Goal: Subscribe to service/newsletter

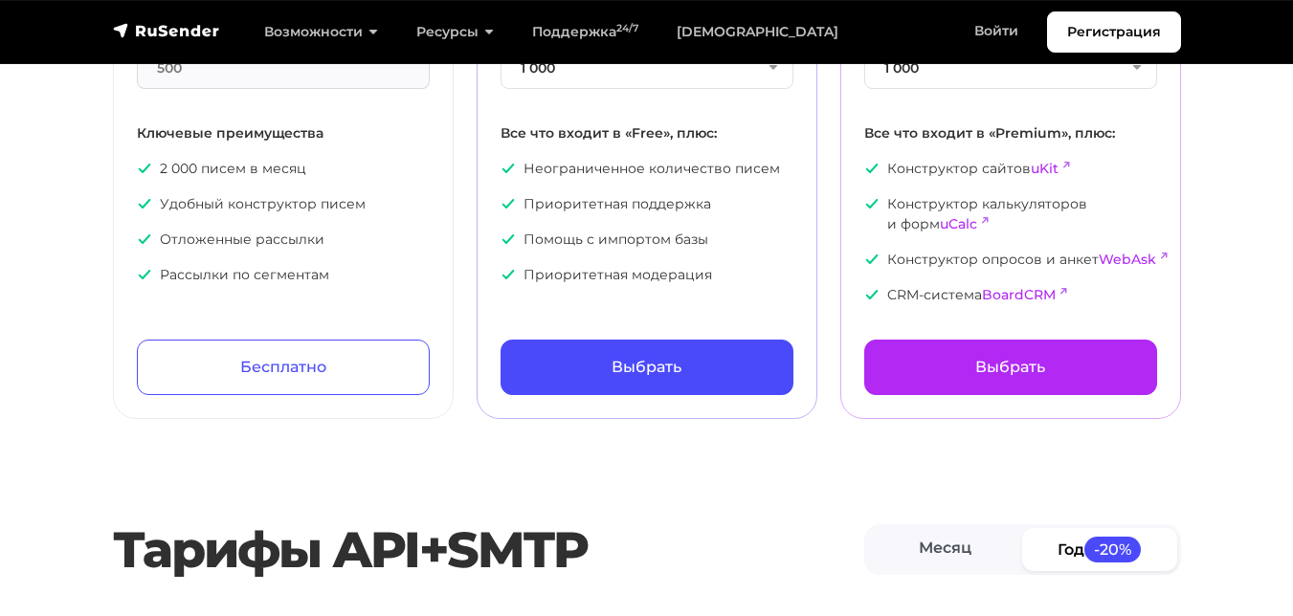
scroll to position [383, 0]
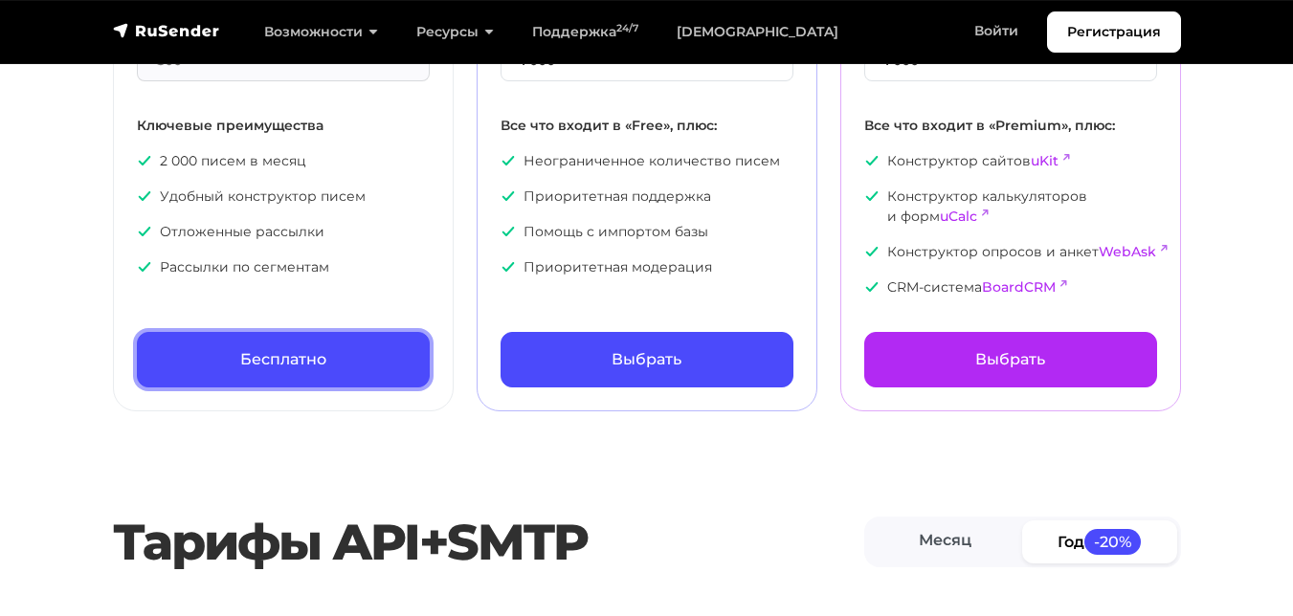
click at [271, 349] on link "Бесплатно" at bounding box center [283, 360] width 293 height 56
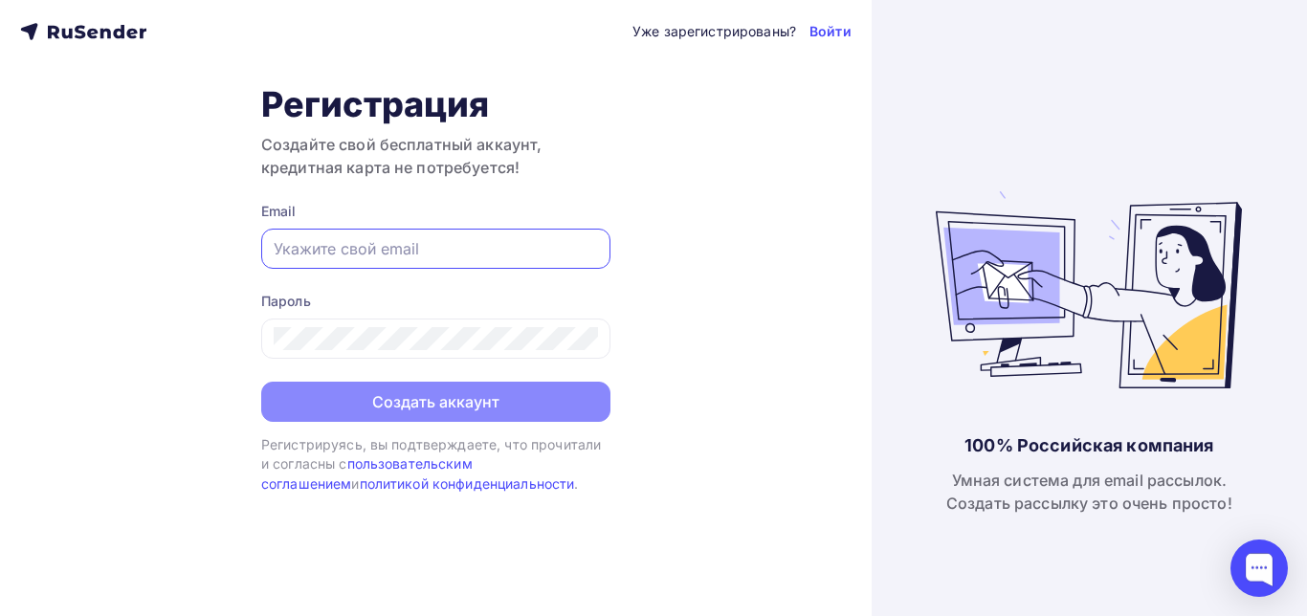
click at [386, 246] on input "text" at bounding box center [436, 248] width 324 height 23
type input "[EMAIL_ADDRESS][DOMAIN_NAME]"
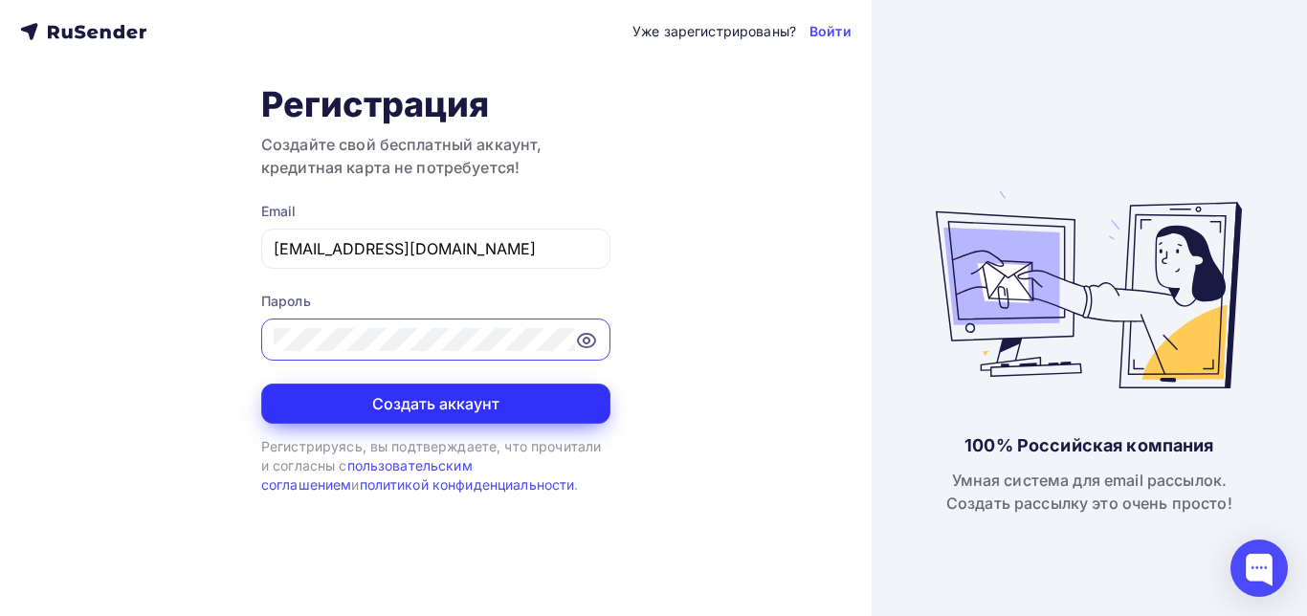
click at [395, 406] on button "Создать аккаунт" at bounding box center [435, 404] width 349 height 40
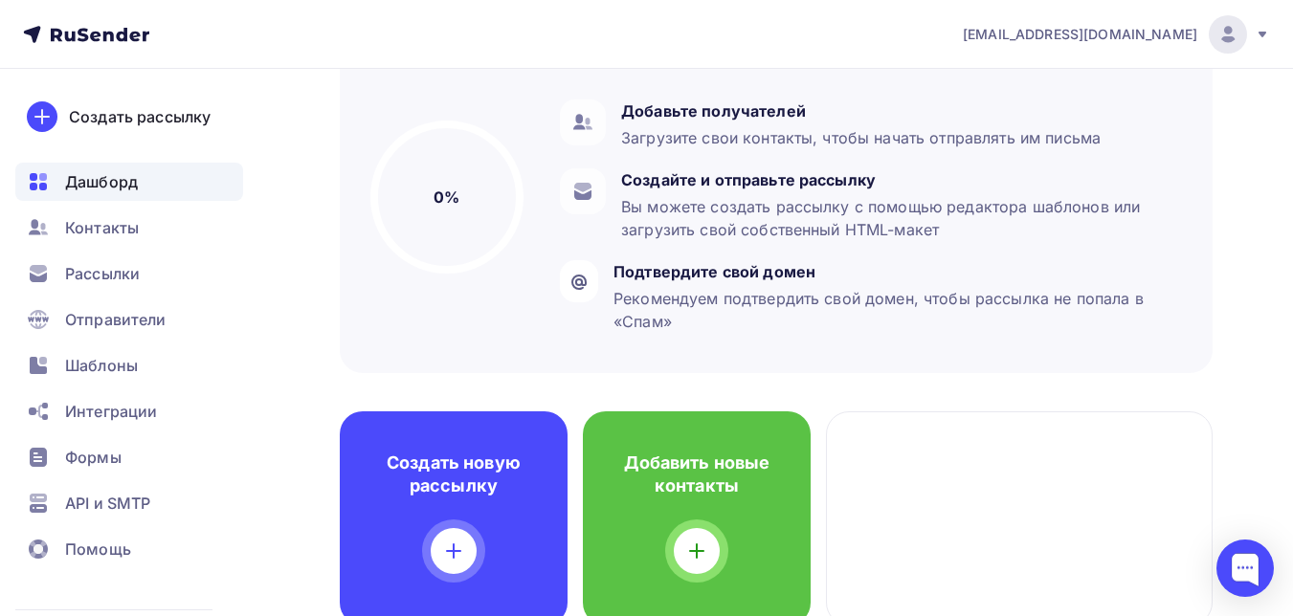
scroll to position [191, 0]
